Goal: Find specific page/section: Find specific page/section

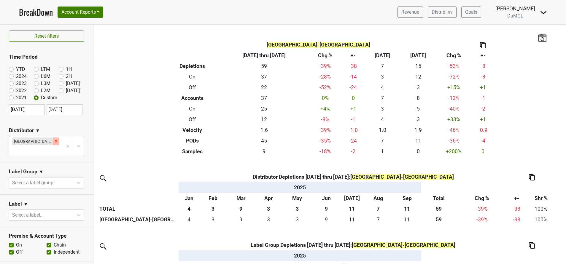
click at [54, 140] on icon "Remove Great Lakes-MI" at bounding box center [56, 141] width 4 height 4
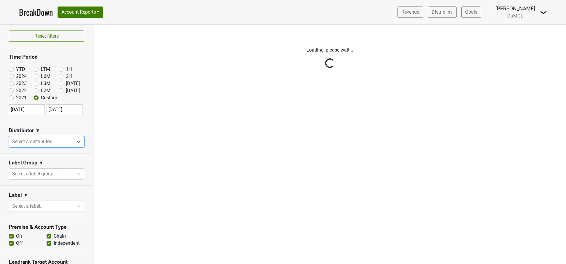
click at [16, 69] on label "YTD" at bounding box center [20, 69] width 9 height 7
click at [9, 69] on input "YTD" at bounding box center [21, 69] width 24 height 6
radio input "true"
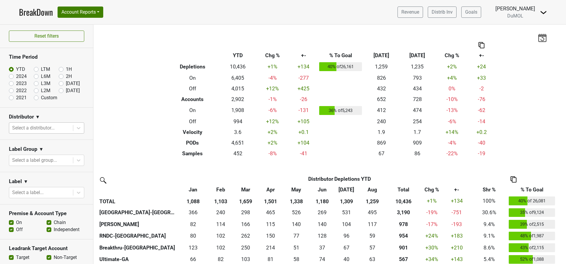
click at [46, 128] on div at bounding box center [41, 128] width 58 height 8
click at [45, 128] on div at bounding box center [41, 128] width 58 height 8
click at [66, 129] on div "Select a distributor..." at bounding box center [41, 128] width 64 height 11
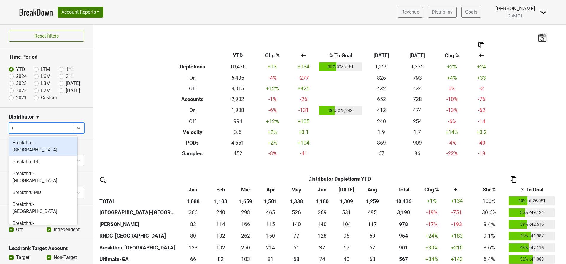
type input "rn"
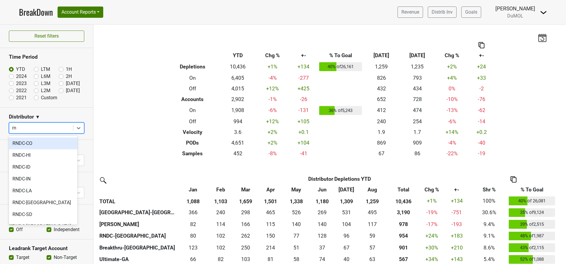
scroll to position [89, 0]
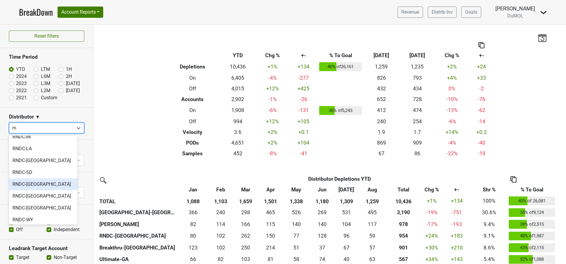
click at [33, 187] on div "RNDC-[GEOGRAPHIC_DATA]" at bounding box center [43, 185] width 69 height 12
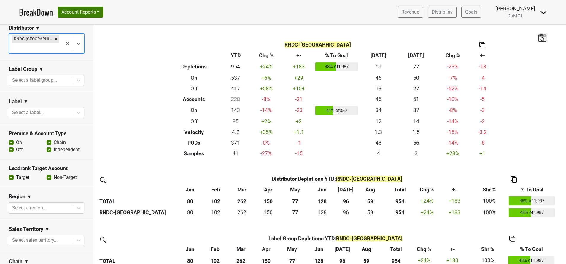
scroll to position [178, 0]
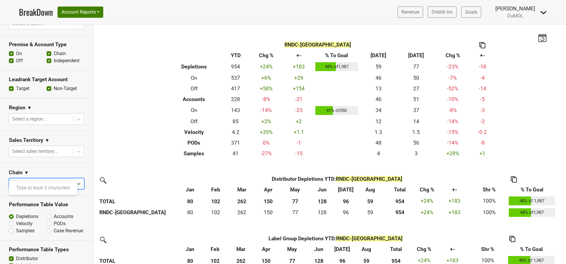
click at [58, 180] on div at bounding box center [41, 184] width 58 height 8
type input "heb"
click at [22, 190] on div "HEB" at bounding box center [43, 188] width 69 height 12
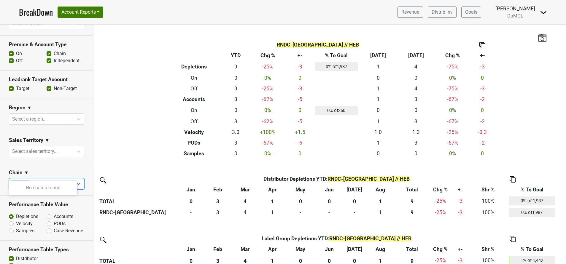
type input "h-e-b"
click at [72, 163] on section "Chain ▼ option HEB, selected. Use Up and Down to choose options, press Enter to…" at bounding box center [46, 179] width 93 height 32
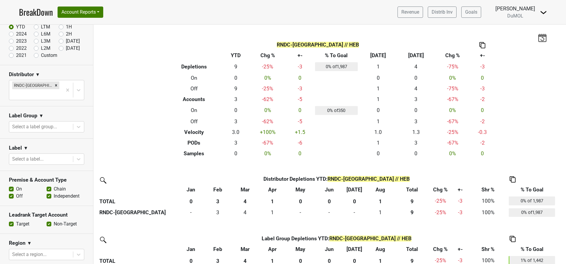
scroll to position [0, 0]
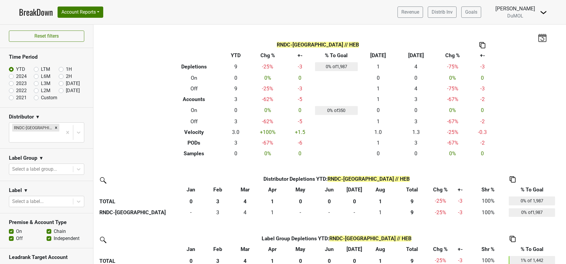
click at [66, 91] on label "[DATE]" at bounding box center [73, 90] width 14 height 7
click at [59, 91] on input "Sep '25" at bounding box center [71, 90] width 24 height 6
radio input "true"
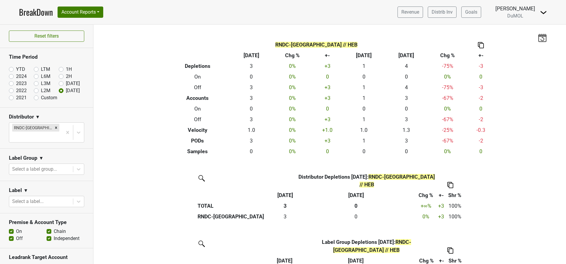
click at [41, 99] on label "Custom" at bounding box center [49, 97] width 16 height 7
click at [34, 99] on input "Custom" at bounding box center [46, 97] width 24 height 6
radio input "true"
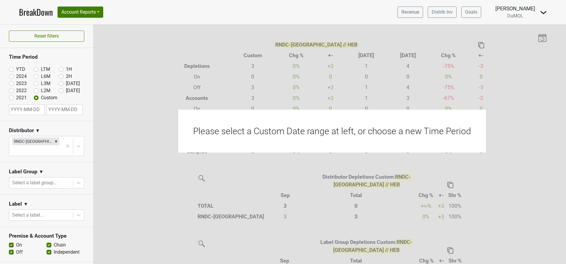
click at [34, 107] on input "text" at bounding box center [27, 109] width 36 height 11
select select "8"
select select "2025"
click at [43, 129] on select "January February March April May June July August September October November De…" at bounding box center [32, 129] width 25 height 6
select select "0"
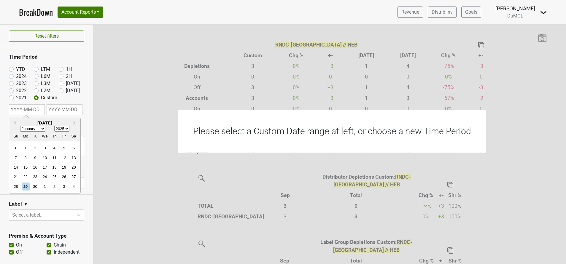
click at [20, 126] on select "January February March April May June July August September October November De…" at bounding box center [32, 129] width 25 height 6
click at [44, 147] on div "1" at bounding box center [45, 148] width 8 height 8
type input "2025-01-01"
click at [67, 111] on input "text" at bounding box center [65, 109] width 36 height 11
select select "8"
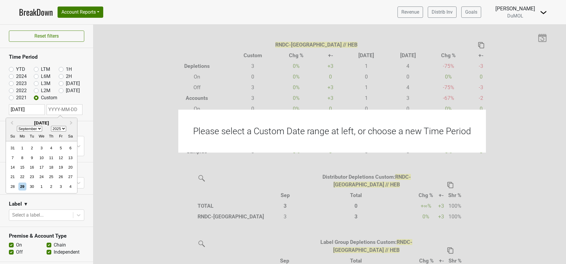
click at [27, 191] on div "28 29 30 1 2 3 4" at bounding box center [41, 186] width 67 height 9
click at [20, 189] on div "29" at bounding box center [22, 187] width 8 height 8
type input "2025-09-29"
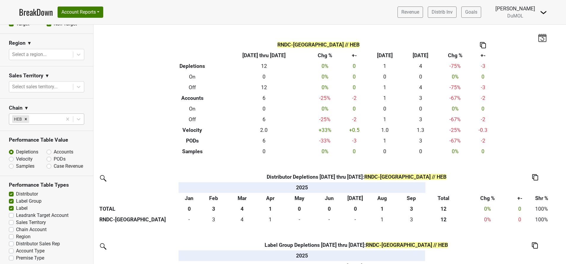
click at [49, 115] on div at bounding box center [44, 119] width 29 height 8
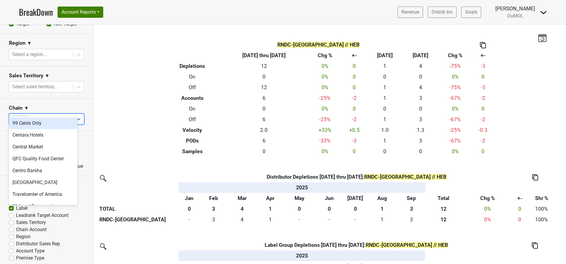
type input "centr"
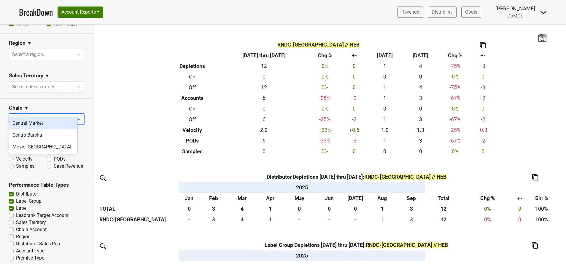
click at [46, 123] on div "Central Market" at bounding box center [43, 123] width 69 height 12
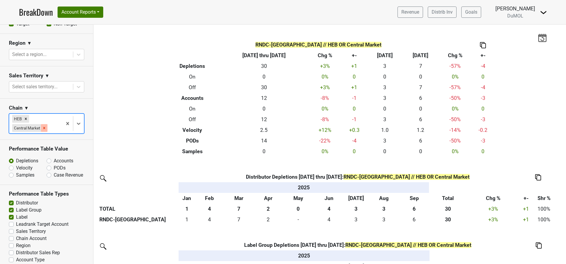
click at [46, 126] on icon "Remove Central Market" at bounding box center [44, 128] width 4 height 4
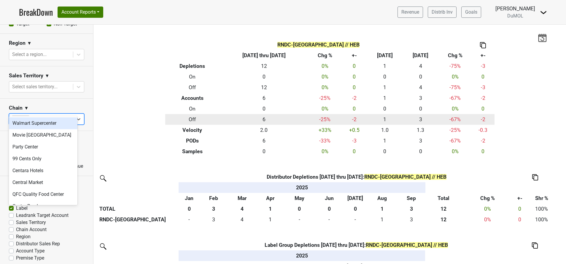
type input "centr"
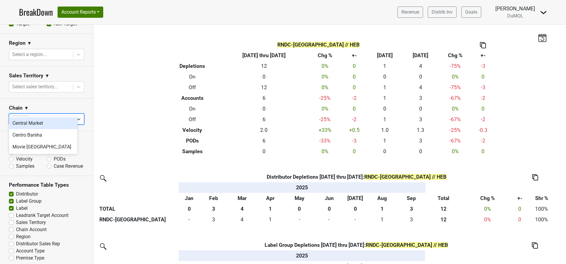
click at [29, 127] on div "Central Market" at bounding box center [43, 123] width 69 height 12
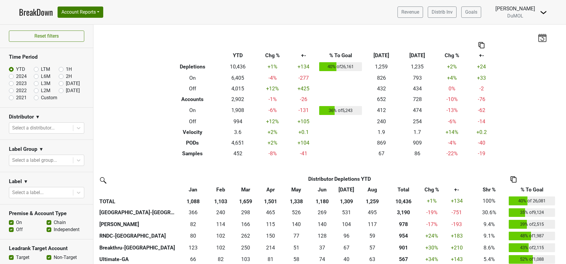
click at [66, 90] on label "[DATE]" at bounding box center [73, 90] width 14 height 7
click at [59, 90] on input "[DATE]" at bounding box center [71, 90] width 24 height 6
radio input "true"
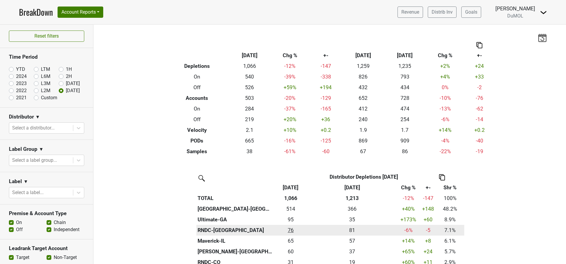
click at [291, 231] on div "75.835 76" at bounding box center [290, 231] width 31 height 8
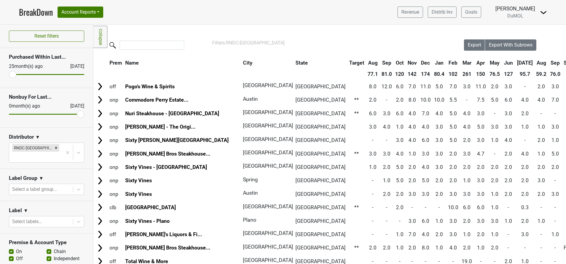
drag, startPoint x: 464, startPoint y: 62, endPoint x: 461, endPoint y: 70, distance: 8.3
click at [549, 62] on th "Sep" at bounding box center [555, 63] width 13 height 11
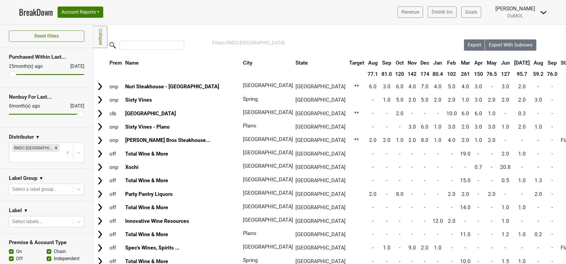
click at [546, 63] on th "Sep" at bounding box center [552, 63] width 13 height 11
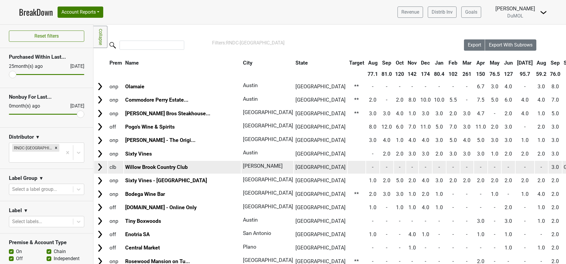
click at [99, 169] on img at bounding box center [100, 167] width 9 height 9
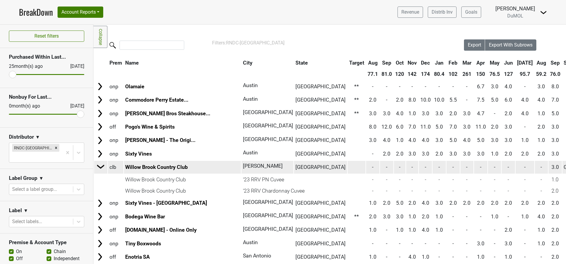
click at [99, 169] on img at bounding box center [100, 166] width 9 height 9
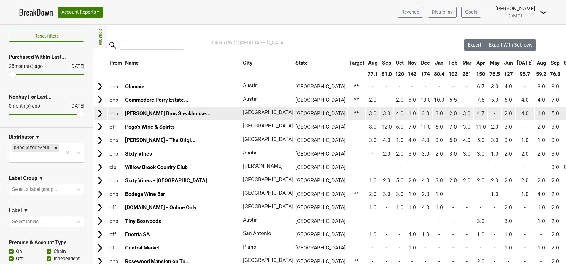
click at [101, 117] on img at bounding box center [100, 113] width 9 height 9
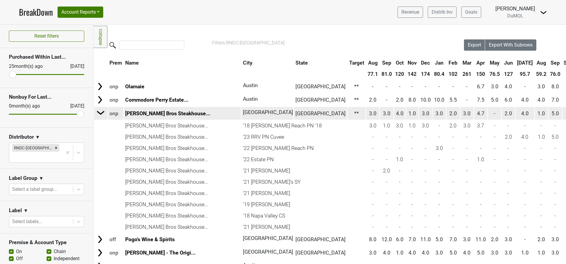
click at [101, 117] on td at bounding box center [100, 113] width 13 height 13
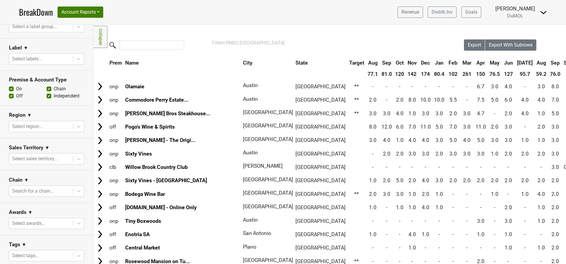
scroll to position [197, 0]
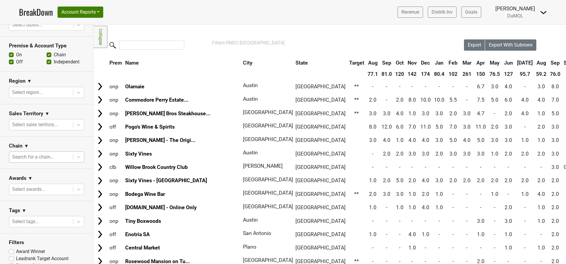
click at [56, 153] on div at bounding box center [41, 157] width 58 height 8
type input "total"
click at [48, 163] on div "Total Wine & More" at bounding box center [43, 161] width 69 height 12
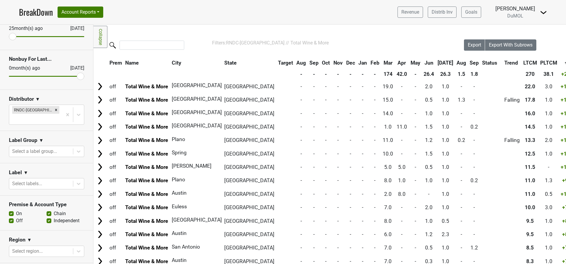
scroll to position [0, 0]
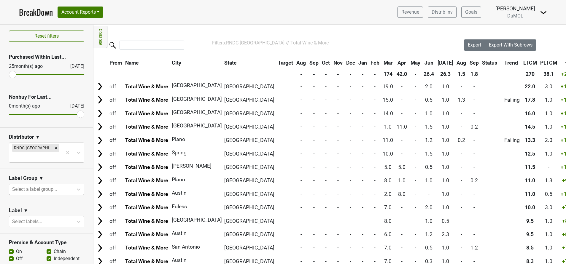
click at [45, 185] on div at bounding box center [41, 189] width 58 height 8
type input "wester reach"
click at [59, 185] on div at bounding box center [41, 189] width 58 height 8
click at [54, 185] on div at bounding box center [41, 189] width 58 height 8
click at [65, 169] on section "Label Group ▼ option Appelation focused, 1 of 3. 3 results available. Use Up an…" at bounding box center [46, 185] width 93 height 32
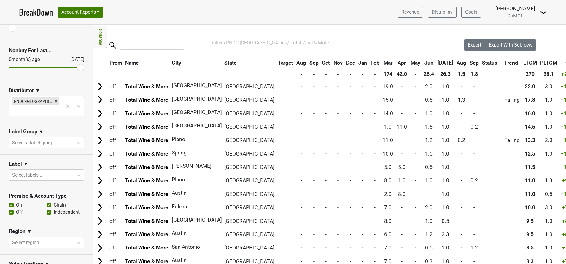
scroll to position [89, 0]
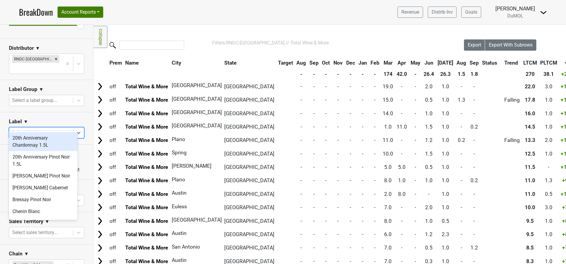
click at [52, 129] on div at bounding box center [41, 133] width 58 height 8
type input "wes"
click at [40, 141] on div "Wester Reach Chardonnay" at bounding box center [43, 141] width 69 height 19
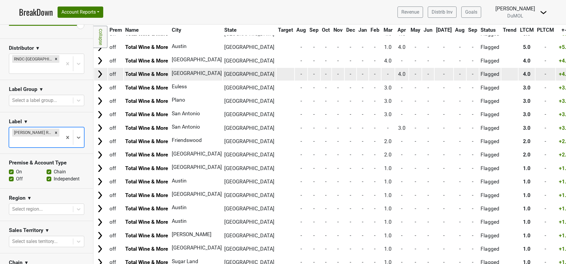
scroll to position [0, 0]
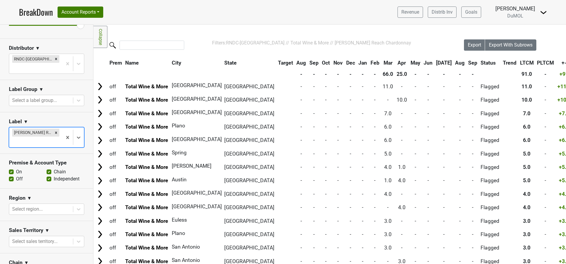
drag, startPoint x: 51, startPoint y: 123, endPoint x: 53, endPoint y: 121, distance: 3.4
click at [54, 131] on icon "Remove Wester Reach Chardonnay" at bounding box center [56, 133] width 4 height 4
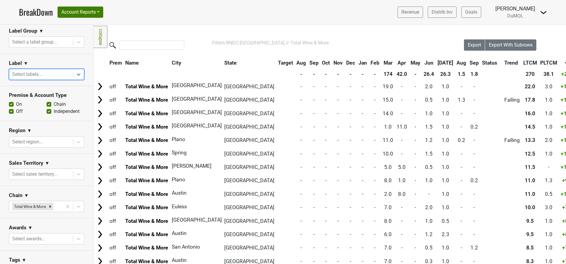
scroll to position [206, 0]
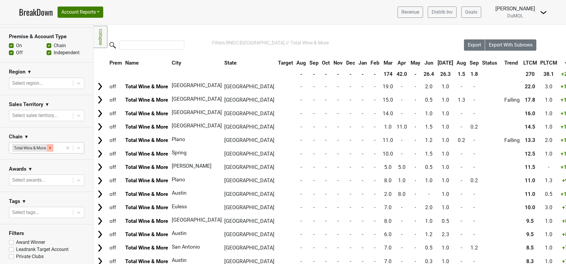
click at [51, 146] on icon "Remove Total Wine & More" at bounding box center [50, 148] width 4 height 4
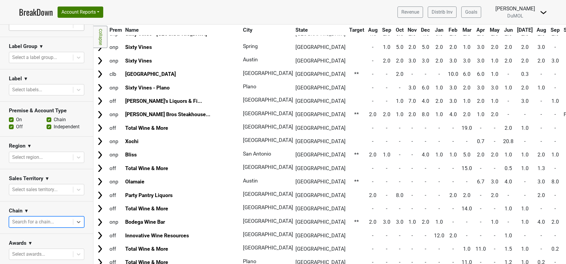
scroll to position [134, 0]
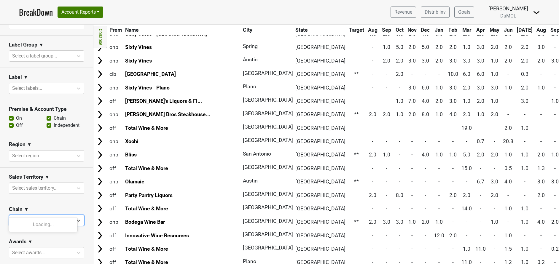
type input "spec"
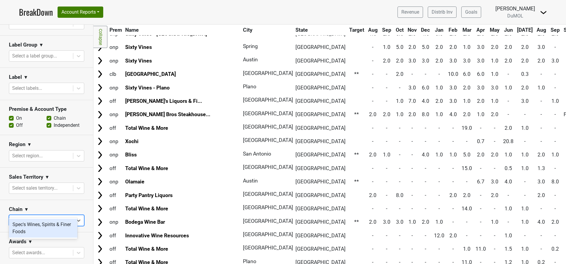
click at [45, 234] on div "Spec's Wines, Spirits & Finer Foods" at bounding box center [43, 228] width 69 height 19
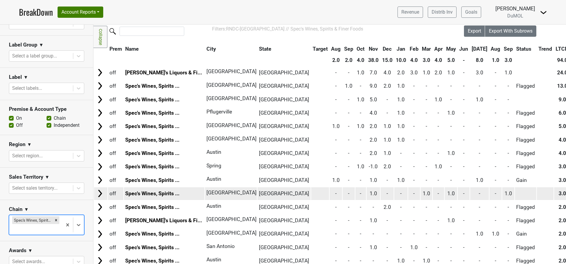
scroll to position [0, 0]
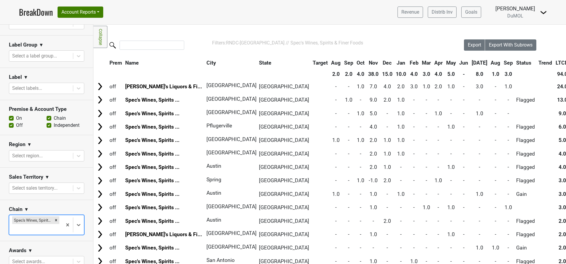
click at [24, 9] on link "BreakDown" at bounding box center [36, 12] width 34 height 12
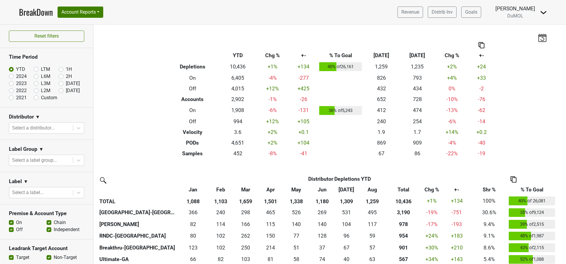
click at [543, 12] on img at bounding box center [543, 12] width 7 height 7
click at [534, 31] on link "Open Leadrank" at bounding box center [523, 33] width 47 height 9
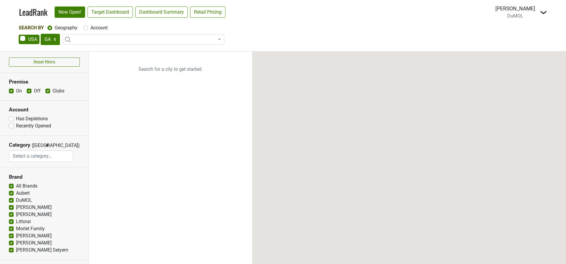
select select "GA"
select select
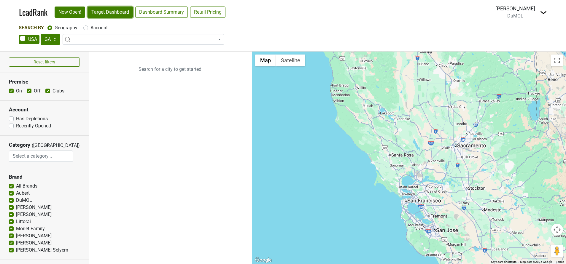
click at [106, 9] on link "Target Dashboard" at bounding box center [110, 12] width 45 height 11
drag, startPoint x: 85, startPoint y: 30, endPoint x: 109, endPoint y: 35, distance: 24.2
click at [90, 29] on label "Account" at bounding box center [98, 27] width 17 height 7
click at [86, 29] on input "Account" at bounding box center [85, 27] width 5 height 6
radio input "true"
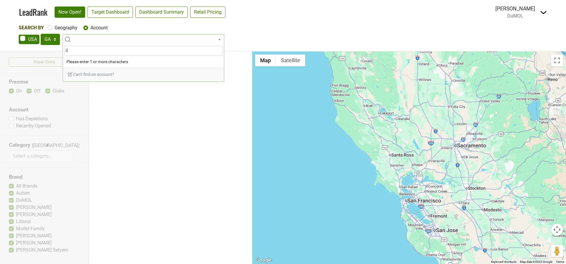
type input "i"
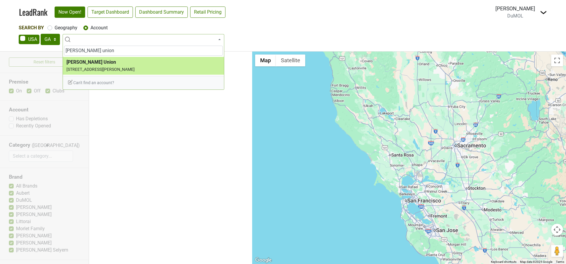
type input "[PERSON_NAME] union"
select select "322412"
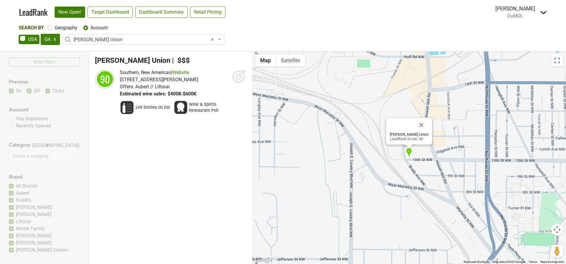
click at [242, 75] on icon at bounding box center [239, 76] width 14 height 14
click at [113, 12] on link "Target Dashboard" at bounding box center [110, 12] width 45 height 11
select select
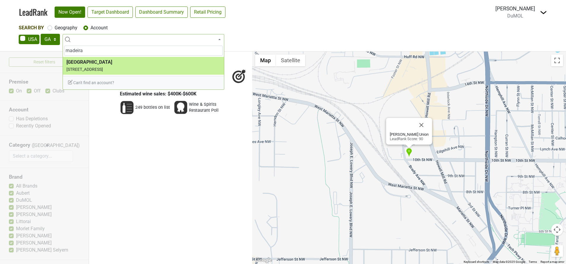
type input "madeira"
select select "124458864"
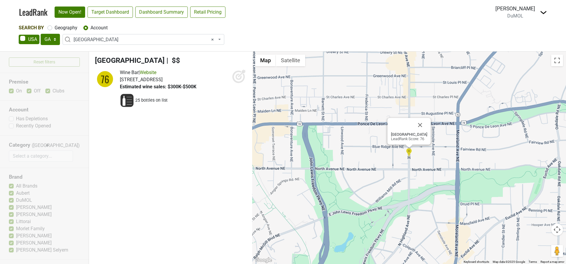
click at [236, 77] on icon at bounding box center [239, 77] width 6 height 6
click at [544, 13] on img at bounding box center [543, 12] width 7 height 7
click at [523, 34] on link "Open Breakdown" at bounding box center [522, 33] width 50 height 9
